Goal: Information Seeking & Learning: Learn about a topic

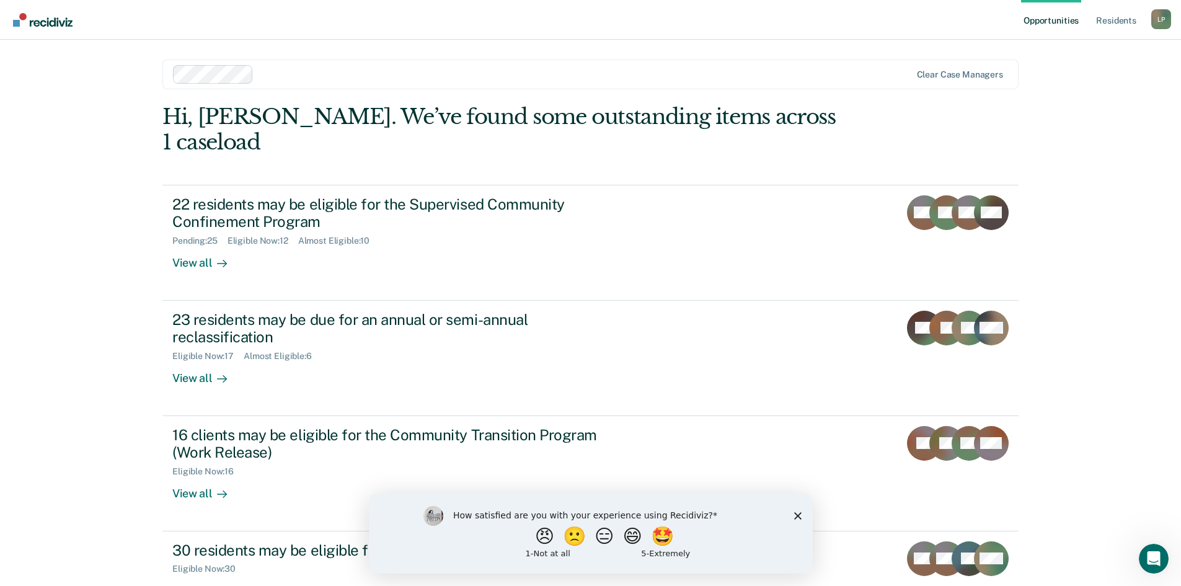
click at [797, 515] on polygon "Close survey" at bounding box center [797, 515] width 7 height 7
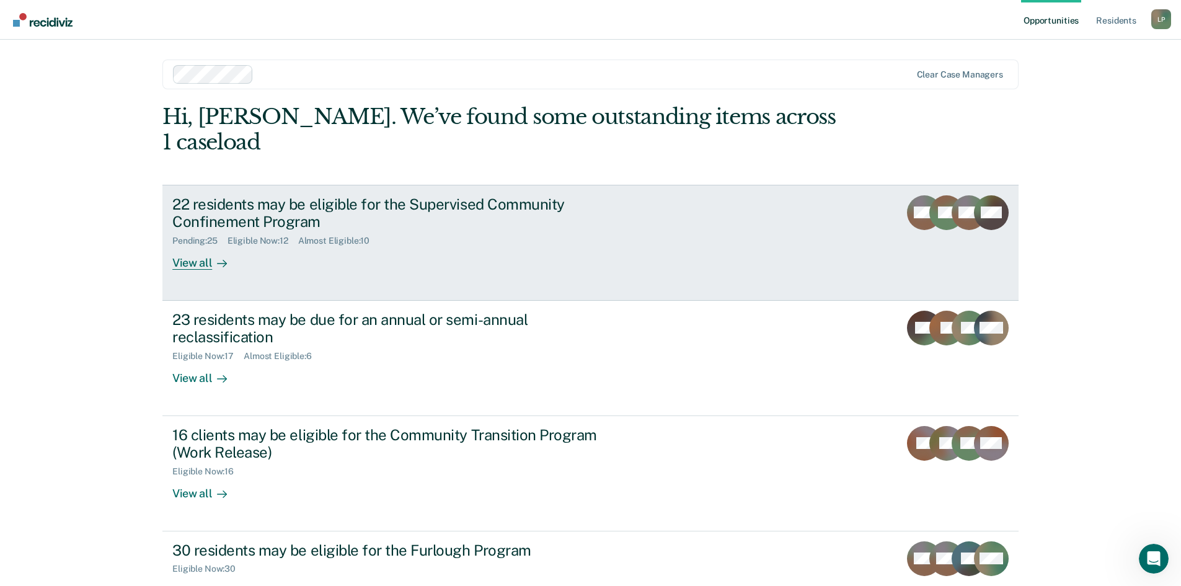
click at [402, 195] on div "22 residents may be eligible for the Supervised Community Confinement Program" at bounding box center [389, 213] width 435 height 36
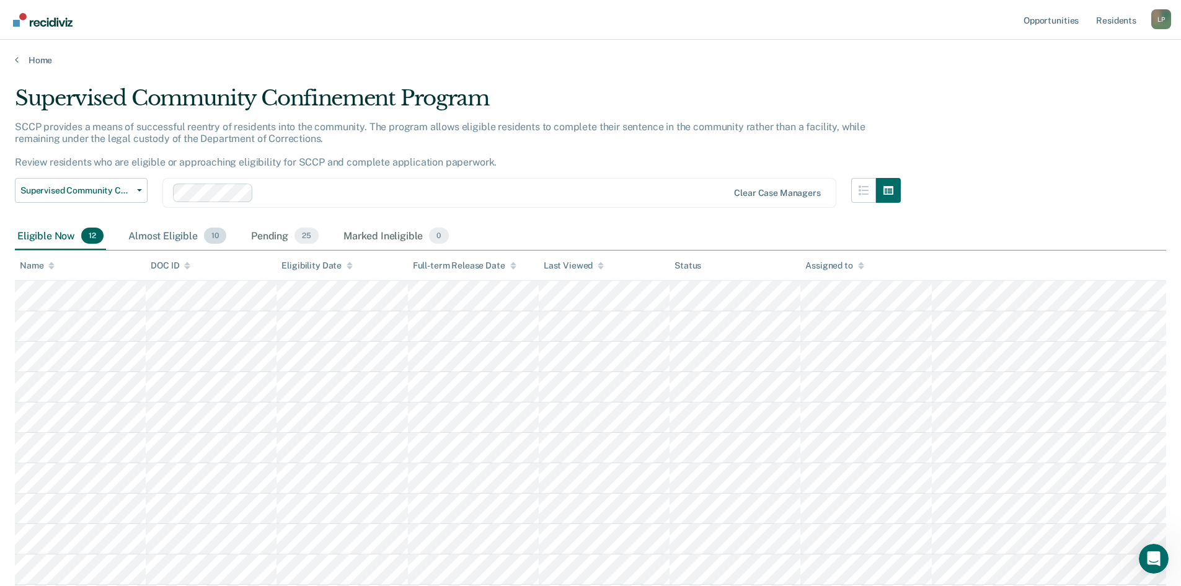
click at [150, 236] on div "Almost Eligible 10" at bounding box center [177, 236] width 103 height 27
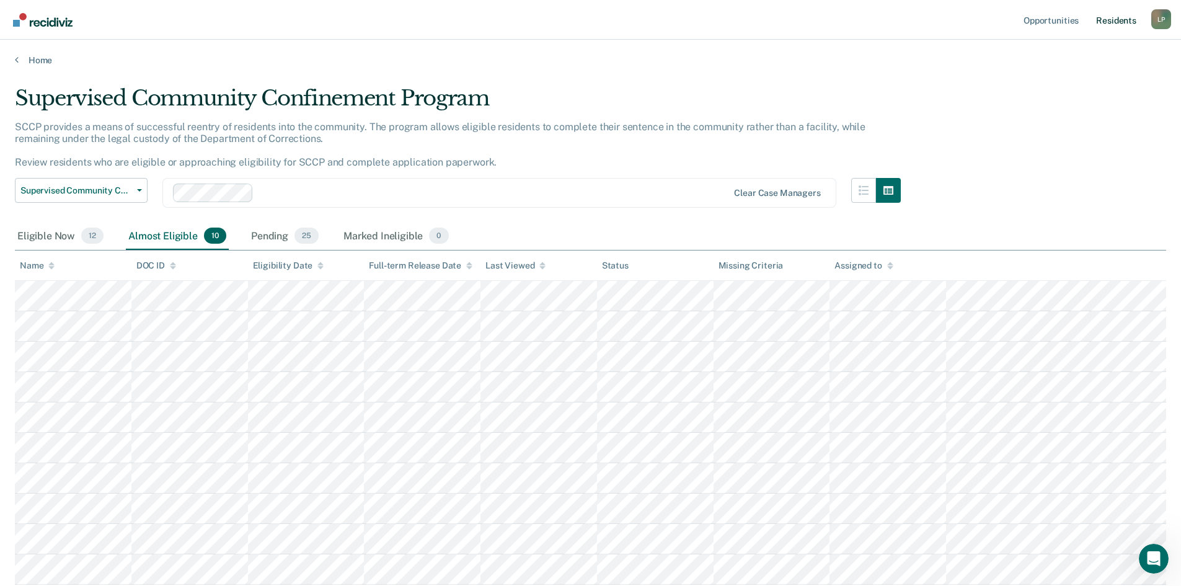
click at [1118, 25] on link "Resident s" at bounding box center [1116, 20] width 45 height 40
